Goal: Check status: Check status

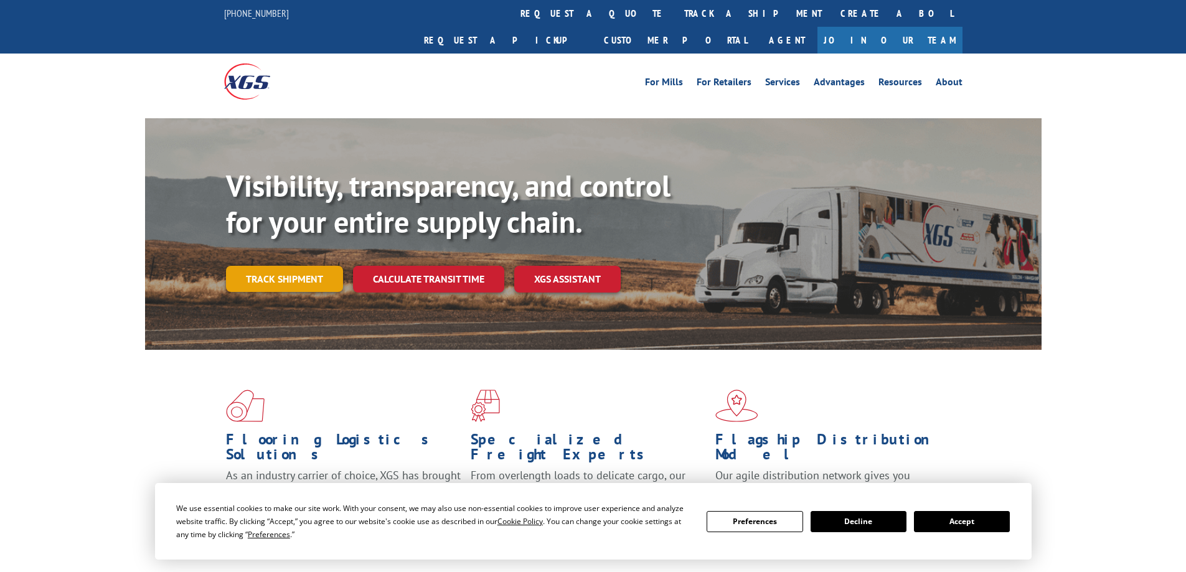
click at [295, 266] on link "Track shipment" at bounding box center [284, 279] width 117 height 26
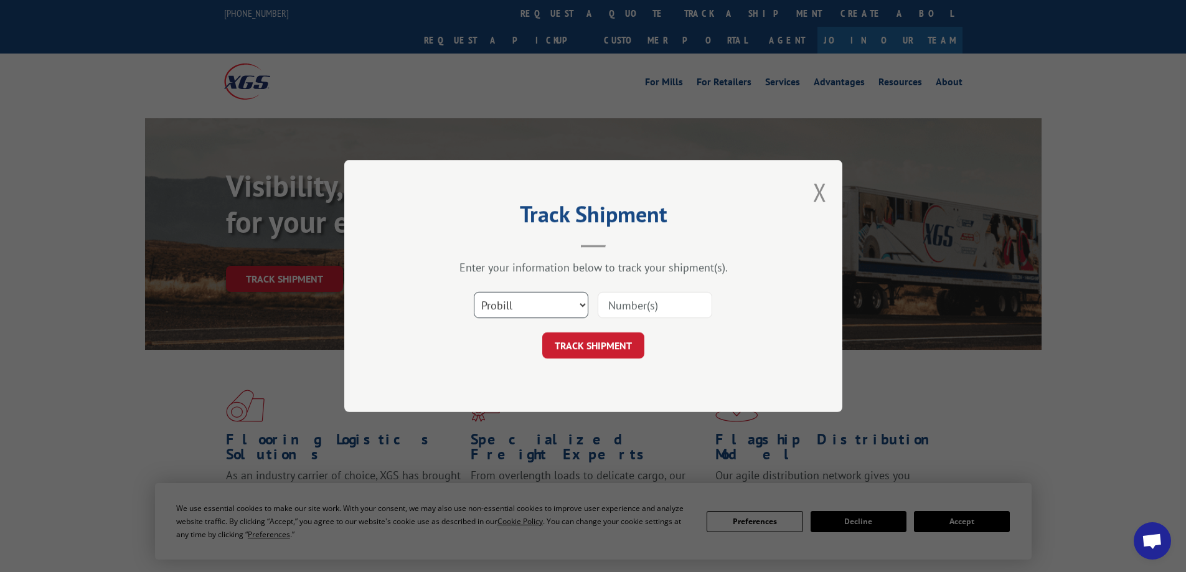
click at [580, 307] on select "Select category... Probill BOL PO" at bounding box center [531, 305] width 115 height 26
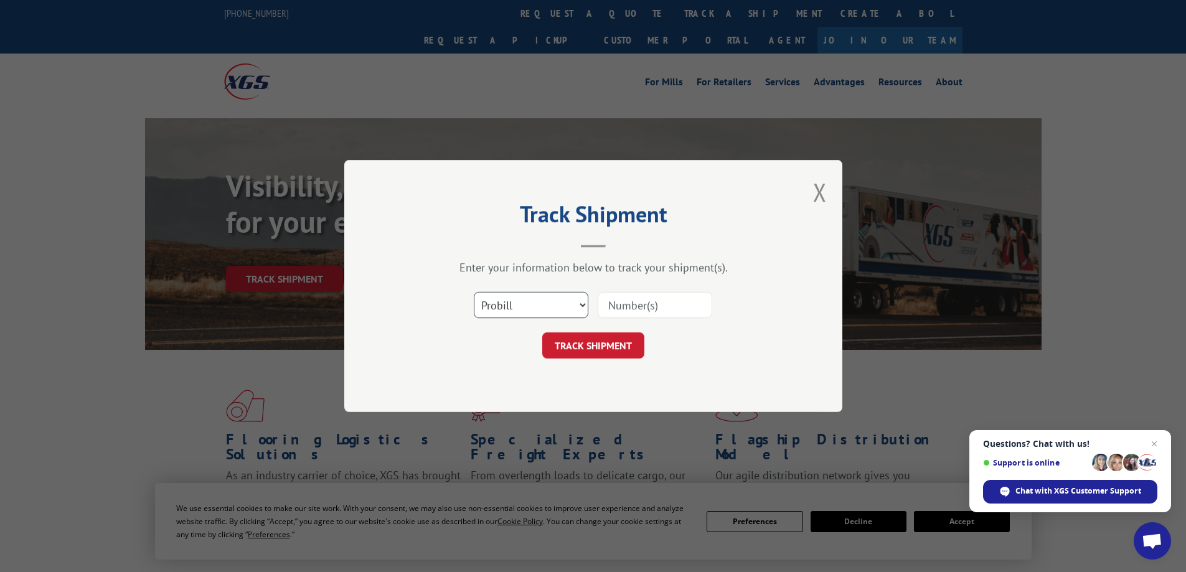
select select "bol"
click at [474, 292] on select "Select category... Probill BOL PO" at bounding box center [531, 305] width 115 height 26
click at [630, 304] on input at bounding box center [655, 305] width 115 height 26
type input "3393919"
click at [579, 350] on button "TRACK SHIPMENT" at bounding box center [593, 345] width 102 height 26
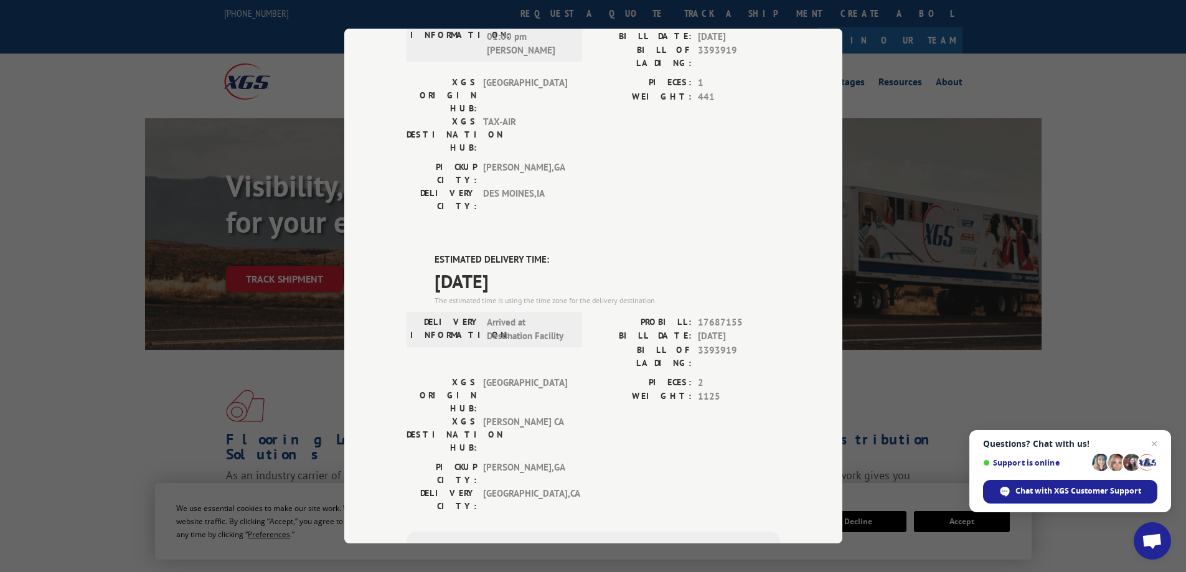
scroll to position [187, 0]
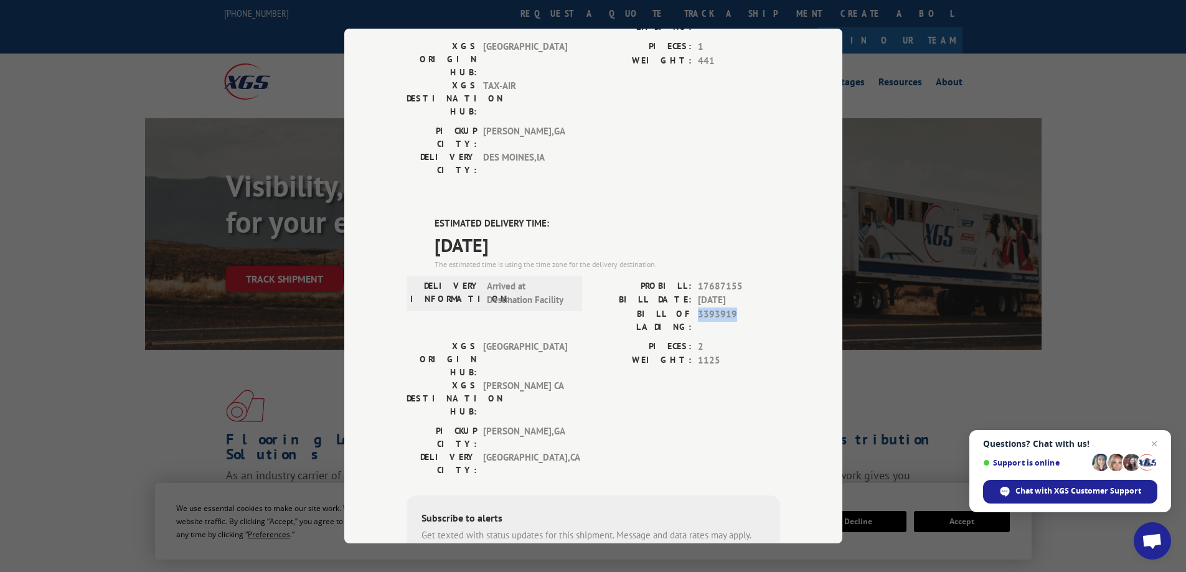
drag, startPoint x: 733, startPoint y: 242, endPoint x: 690, endPoint y: 244, distance: 43.6
click at [690, 308] on div "BILL OF LADING: 3393919" at bounding box center [686, 321] width 187 height 26
copy span "3393919"
